Goal: Information Seeking & Learning: Check status

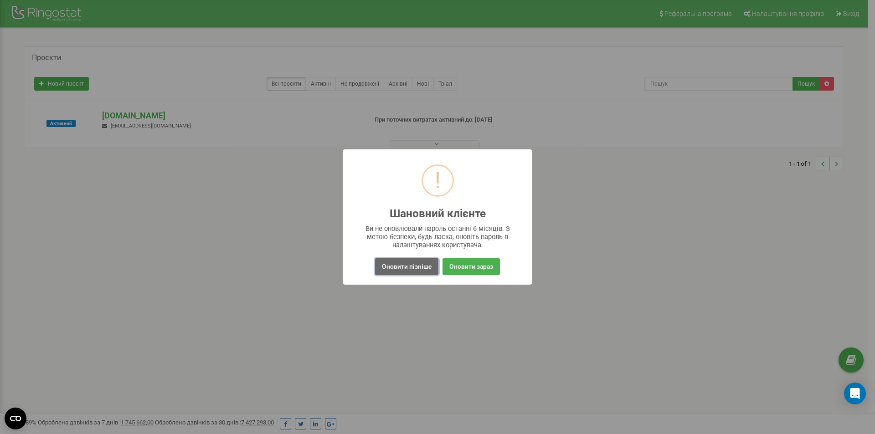
click at [420, 267] on button "Оновити пізніше" at bounding box center [406, 266] width 63 height 17
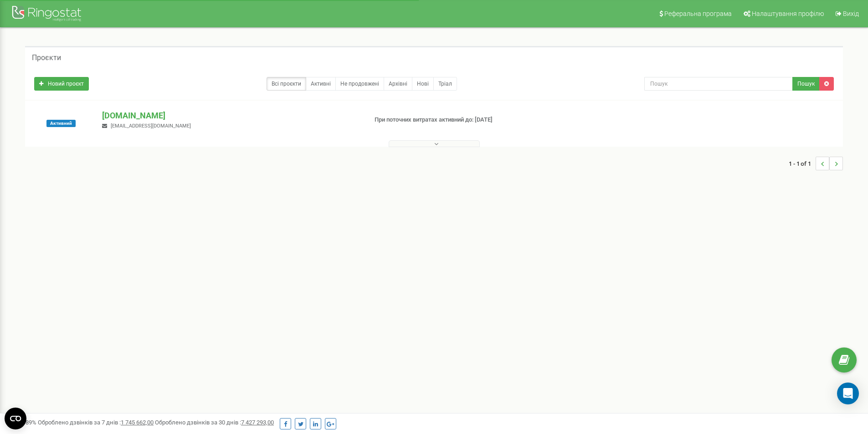
click at [448, 141] on button at bounding box center [434, 143] width 91 height 7
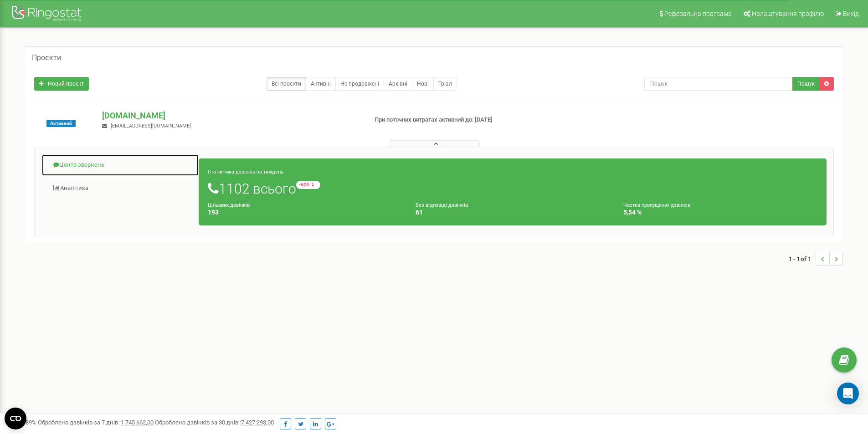
click at [103, 164] on link "Центр звернень" at bounding box center [120, 165] width 158 height 22
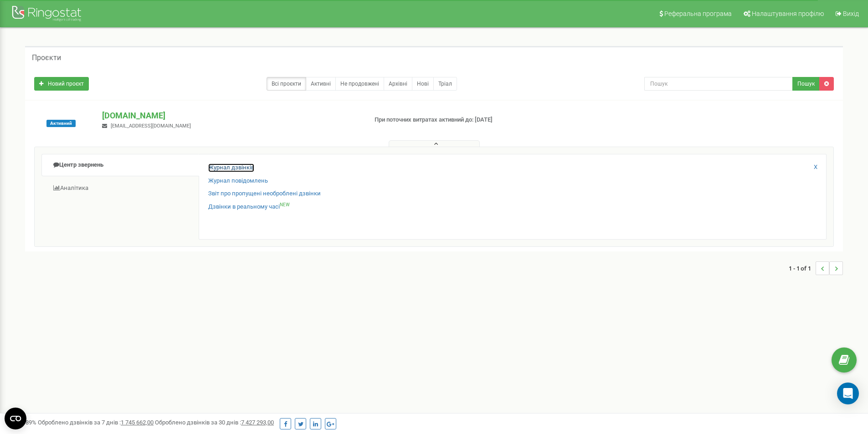
click at [243, 167] on link "Журнал дзвінків" at bounding box center [231, 168] width 46 height 9
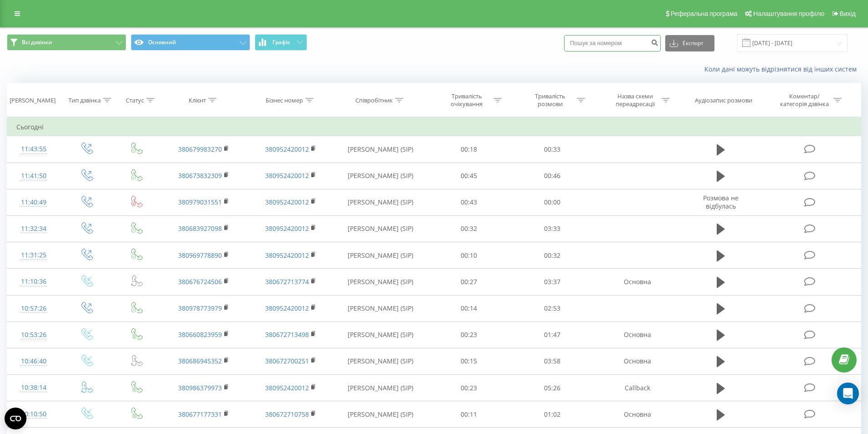
click at [640, 37] on input at bounding box center [612, 43] width 97 height 16
paste input "0679983270"
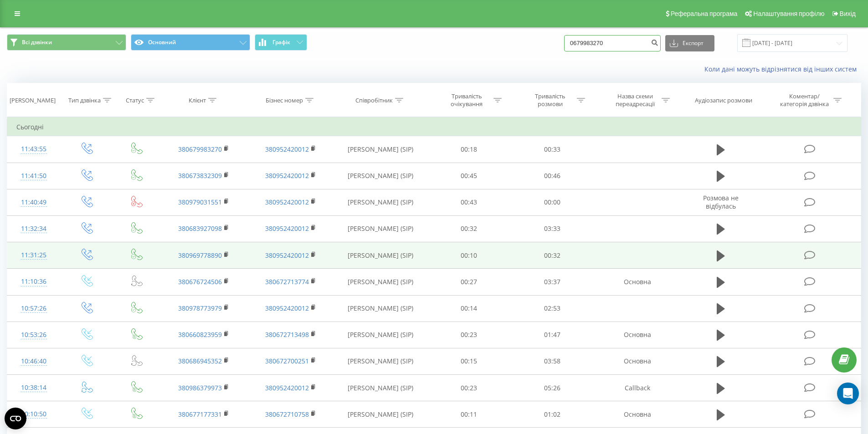
type input "0679983270"
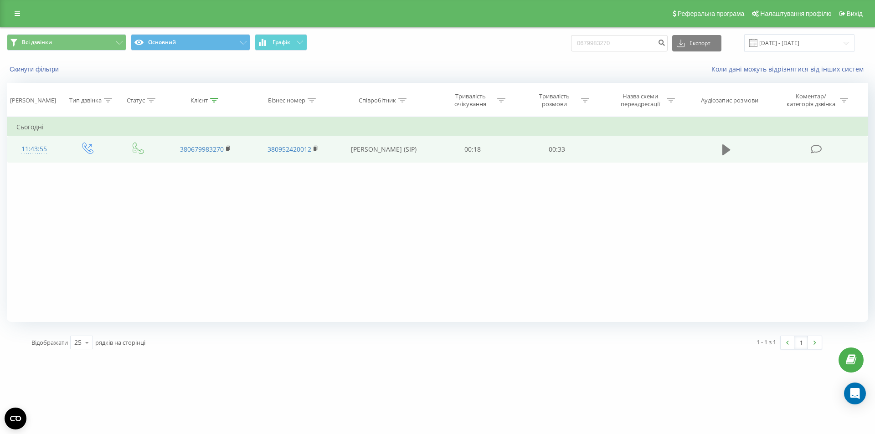
click at [729, 151] on icon at bounding box center [727, 150] width 8 height 11
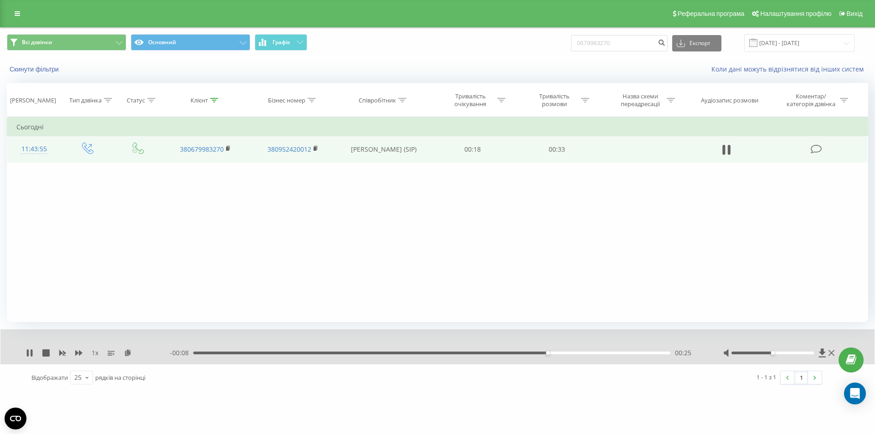
click at [562, 217] on div "Фільтрувати за умовою Дорівнює Введіть значення Скасувати OK Фільтрувати за умо…" at bounding box center [438, 219] width 862 height 205
click at [30, 355] on icon at bounding box center [29, 353] width 7 height 7
